Goal: Information Seeking & Learning: Learn about a topic

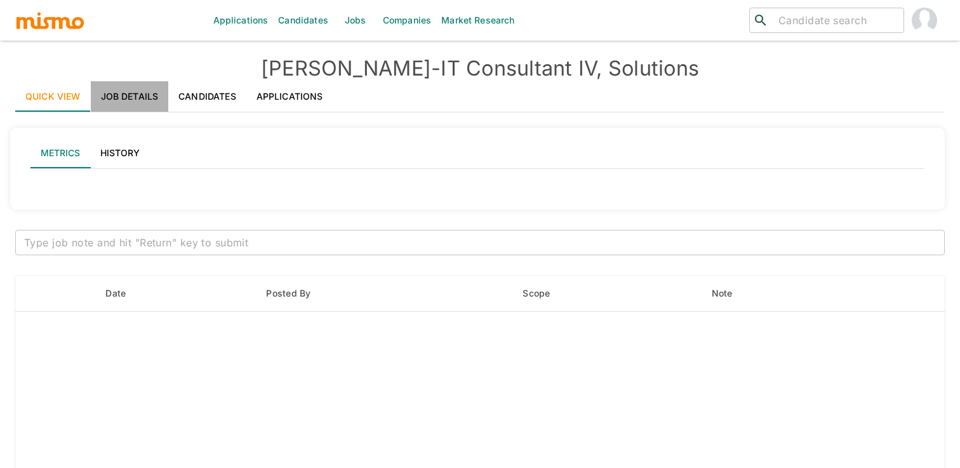
click at [129, 102] on link "Job Details" at bounding box center [130, 96] width 78 height 30
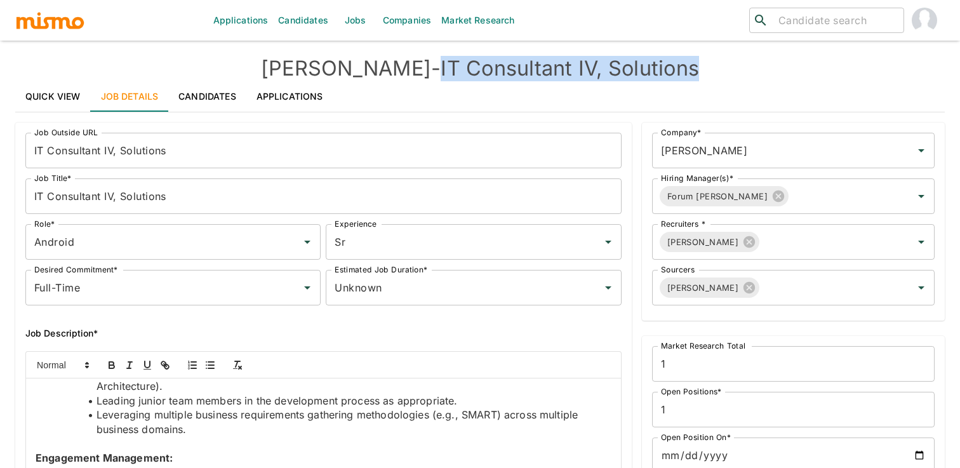
drag, startPoint x: 392, startPoint y: 65, endPoint x: 684, endPoint y: 68, distance: 291.4
click at [684, 68] on h4 "Kaiser - IT Consultant IV, Solutions" at bounding box center [479, 68] width 929 height 25
copy h4 "IT Consultant IV, Solutions"
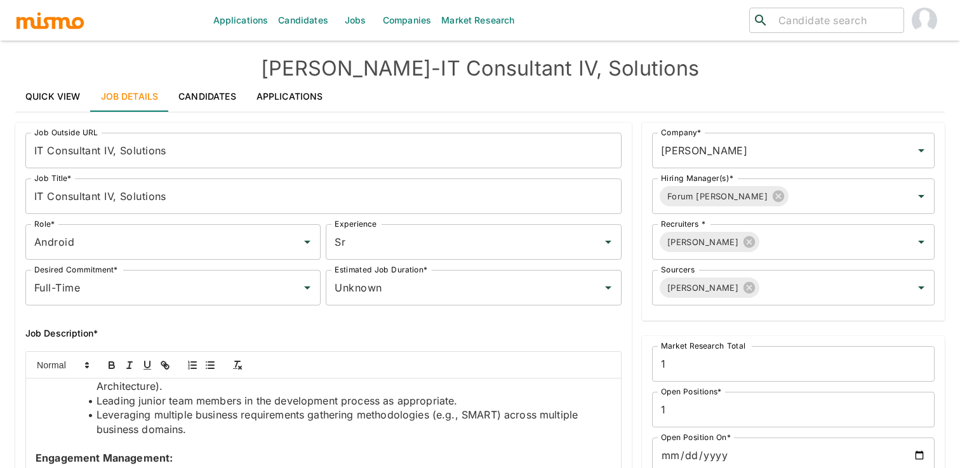
click at [229, 329] on h6 "Job Description*" at bounding box center [323, 333] width 596 height 15
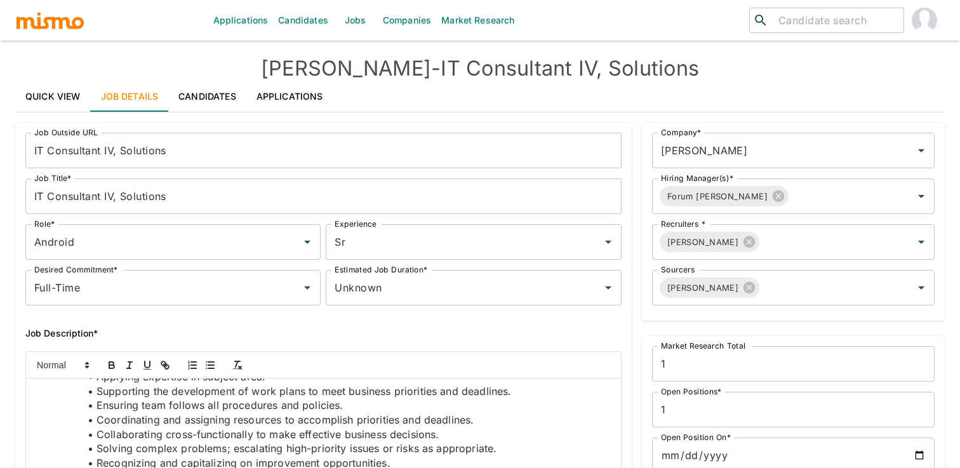
click at [370, 319] on div "Job Description*" at bounding box center [318, 323] width 606 height 36
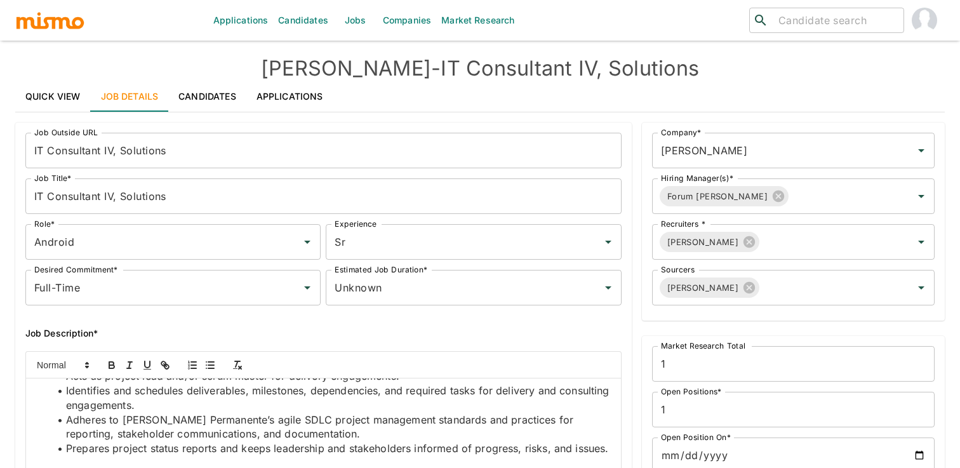
click at [302, 416] on li "Adheres to Kaiser Permanente’s agile SDLC project management standards and prac…" at bounding box center [331, 427] width 561 height 29
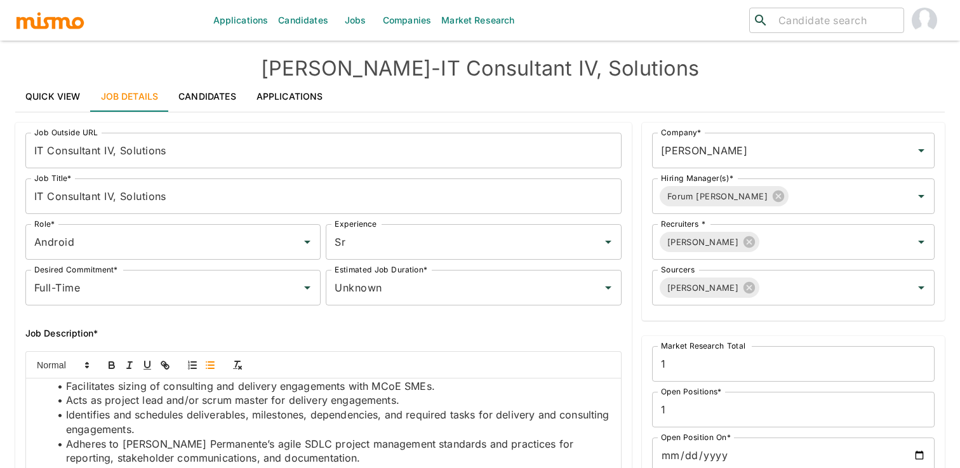
scroll to position [1158, 0]
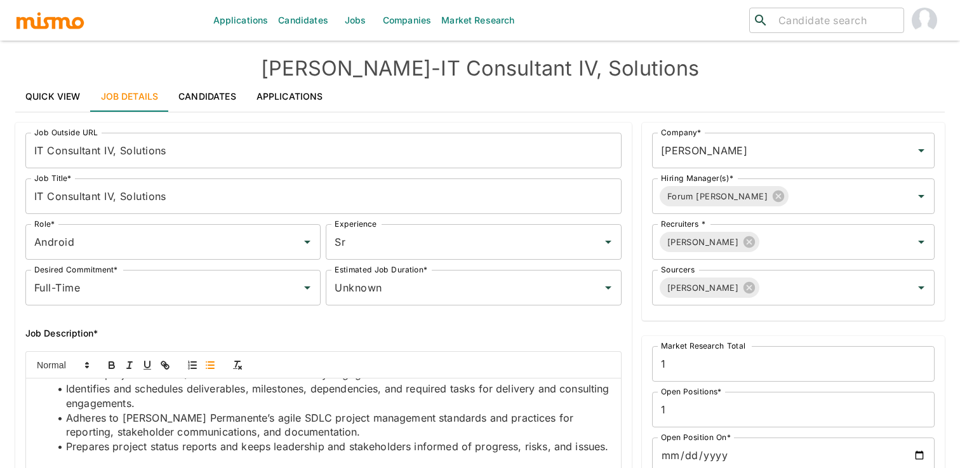
click at [518, 439] on li "Prepares project status reports and keeps leadership and stakeholders informed …" at bounding box center [331, 446] width 561 height 15
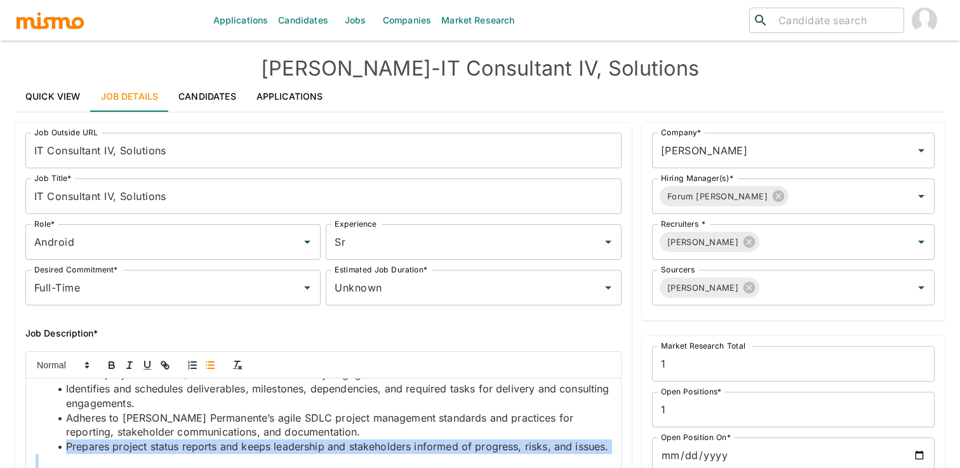
copy li "Prepares project status reports and keeps leadership and stakeholders informed …"
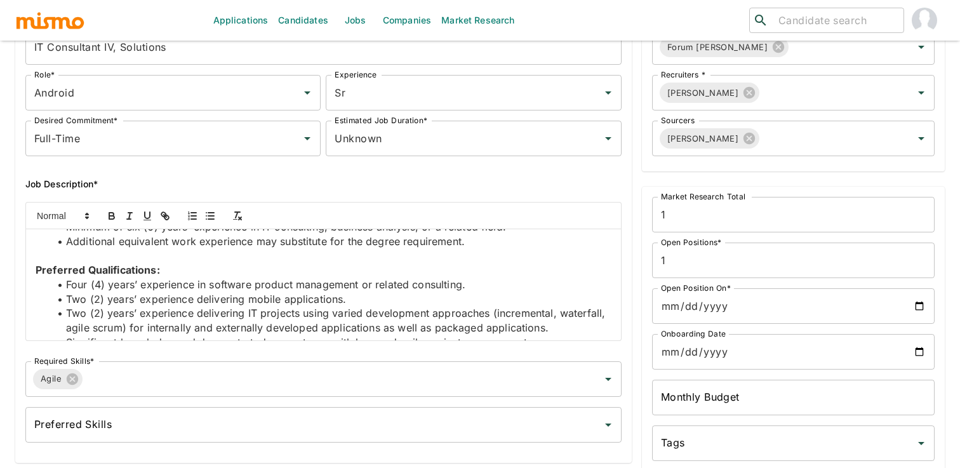
scroll to position [0, 0]
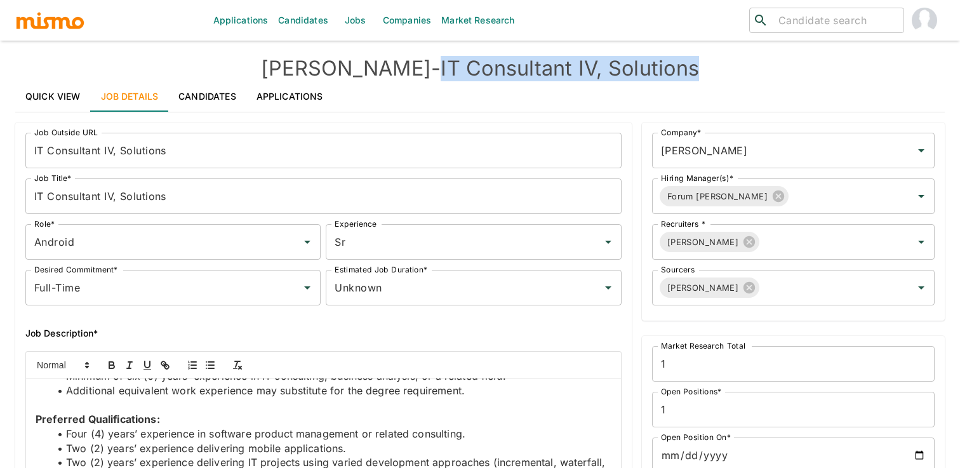
drag, startPoint x: 391, startPoint y: 70, endPoint x: 670, endPoint y: 61, distance: 278.8
click at [670, 61] on h4 "Kaiser - IT Consultant IV, Solutions" at bounding box center [479, 68] width 929 height 25
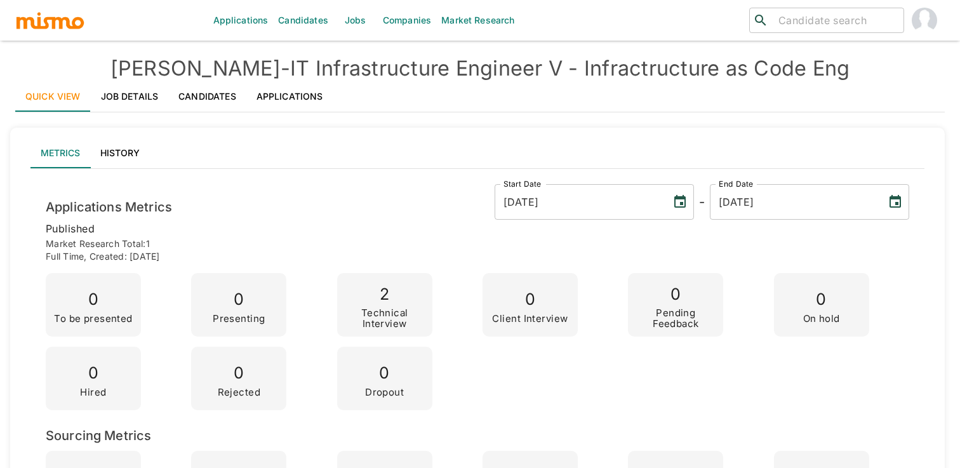
click at [464, 212] on div "Applications Metrics Start Date 09/08/2025 Start Date - End Date 10/03/2025 End…" at bounding box center [477, 202] width 863 height 36
click at [463, 182] on div "Applications Metrics Start Date 09/08/2025 Start Date - End Date 10/03/2025 End…" at bounding box center [477, 349] width 894 height 361
